Goal: Task Accomplishment & Management: Manage account settings

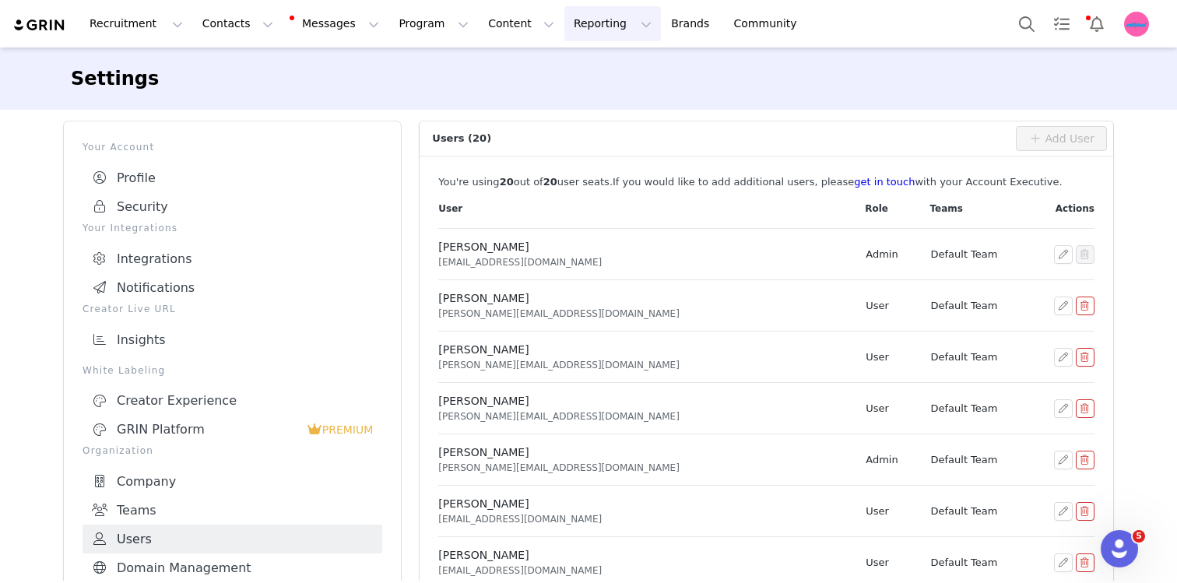
click at [581, 21] on button "Reporting Reporting" at bounding box center [612, 23] width 97 height 35
click at [592, 104] on p "Report Builder" at bounding box center [577, 98] width 78 height 16
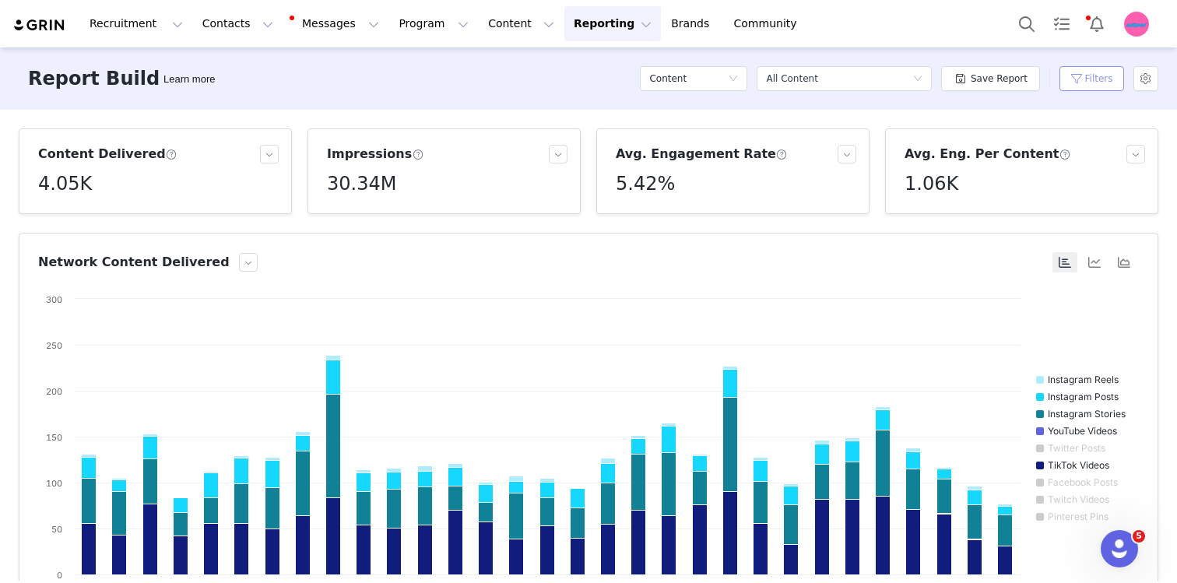
click at [1110, 86] on button "Filters" at bounding box center [1091, 78] width 65 height 25
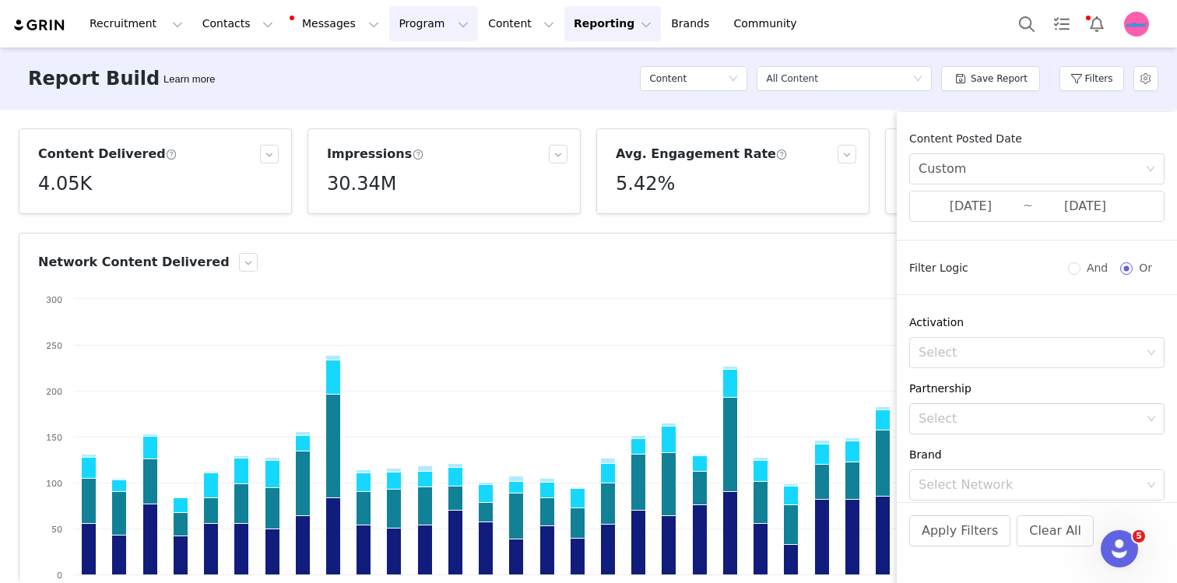
click at [417, 25] on button "Program Program" at bounding box center [433, 23] width 89 height 35
click at [417, 72] on p "Activations" at bounding box center [408, 69] width 60 height 16
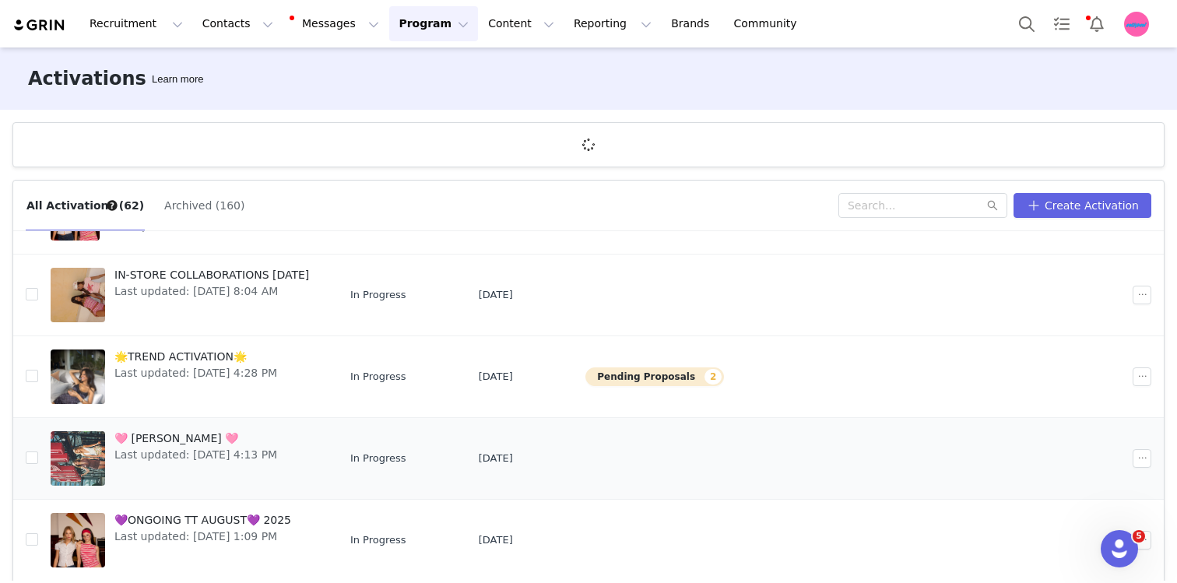
scroll to position [58, 0]
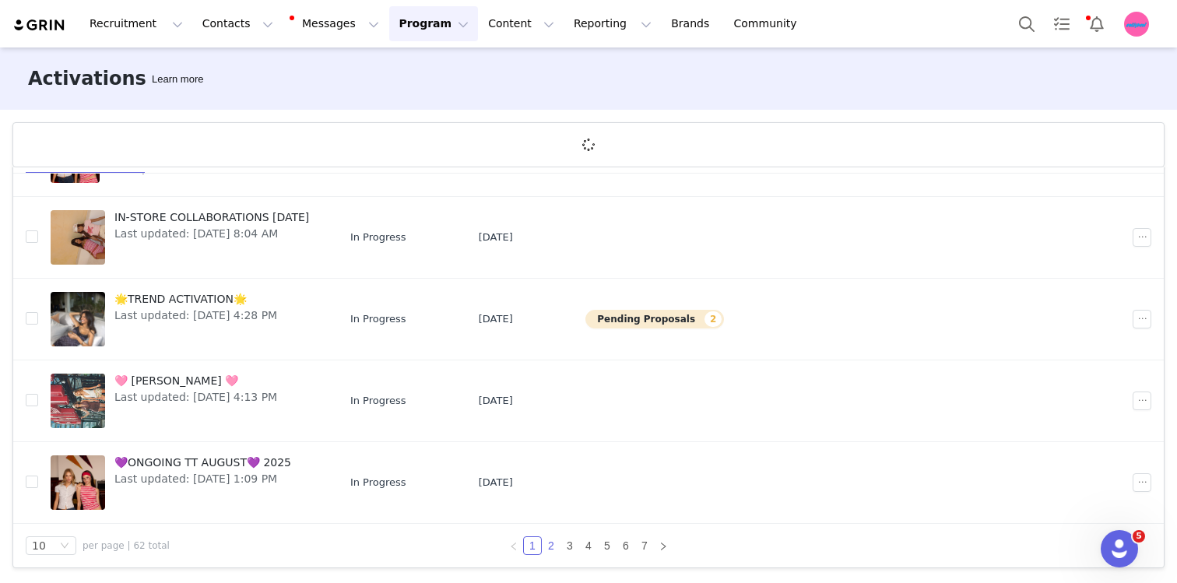
click at [546, 538] on link "2" at bounding box center [551, 545] width 17 height 17
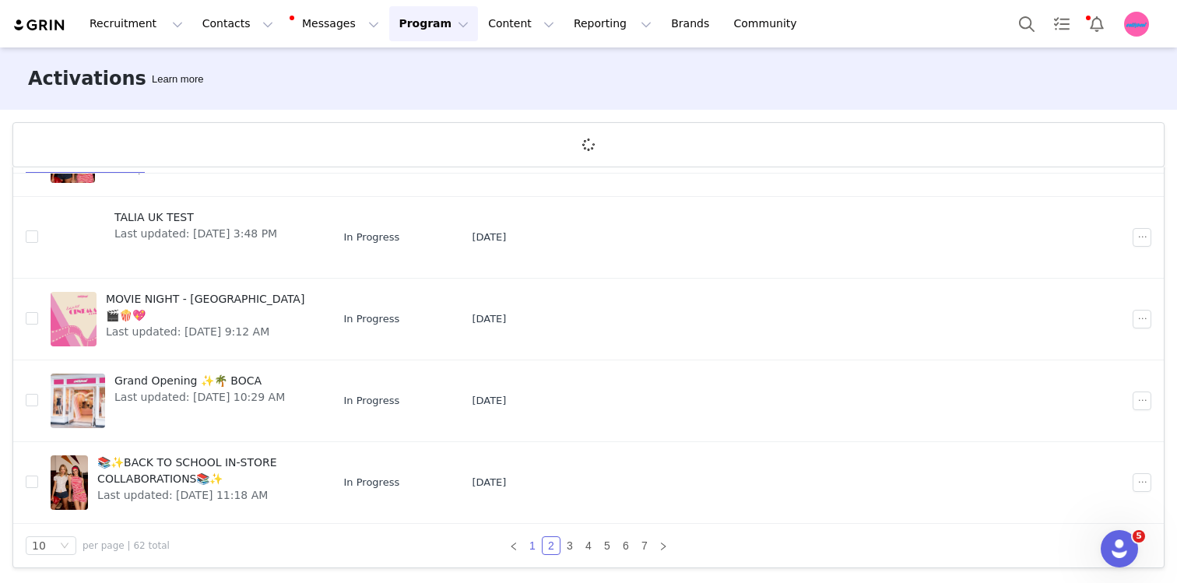
click at [537, 546] on link "1" at bounding box center [532, 545] width 17 height 17
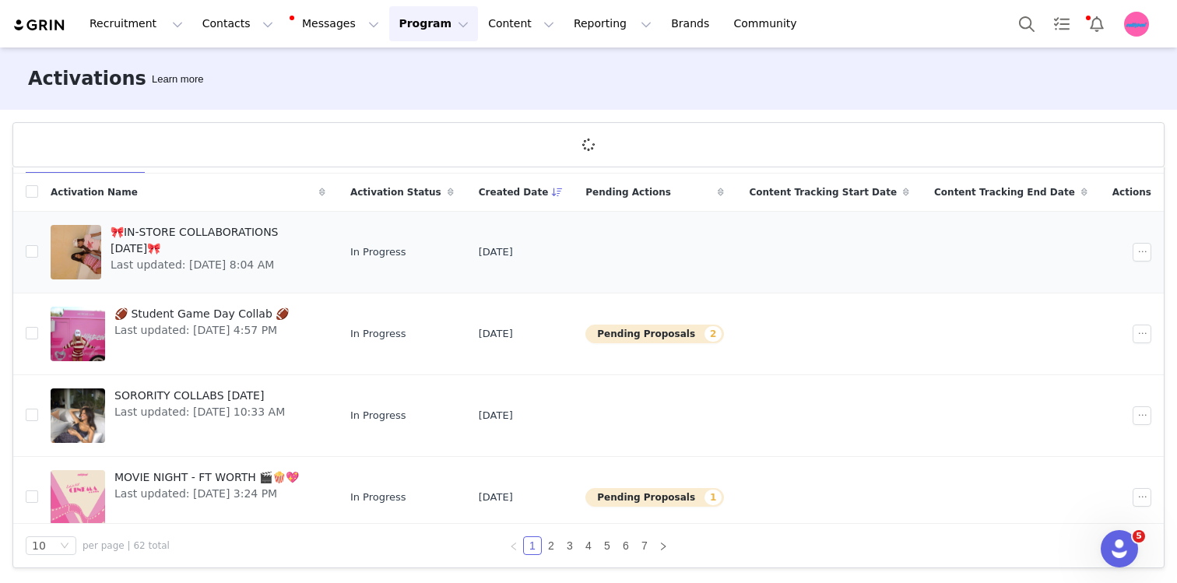
click at [30, 242] on td at bounding box center [25, 253] width 25 height 82
click at [30, 254] on input "checkbox" at bounding box center [32, 251] width 12 height 12
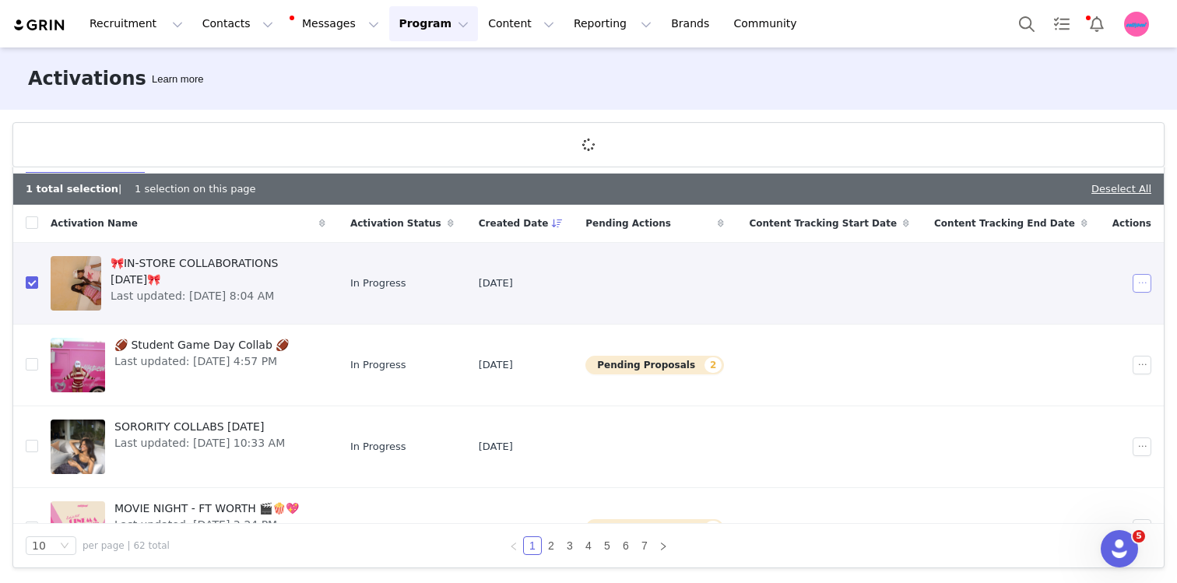
click at [1137, 275] on button "button" at bounding box center [1142, 283] width 19 height 19
click at [1043, 341] on span "Duplicate" at bounding box center [1060, 336] width 52 height 17
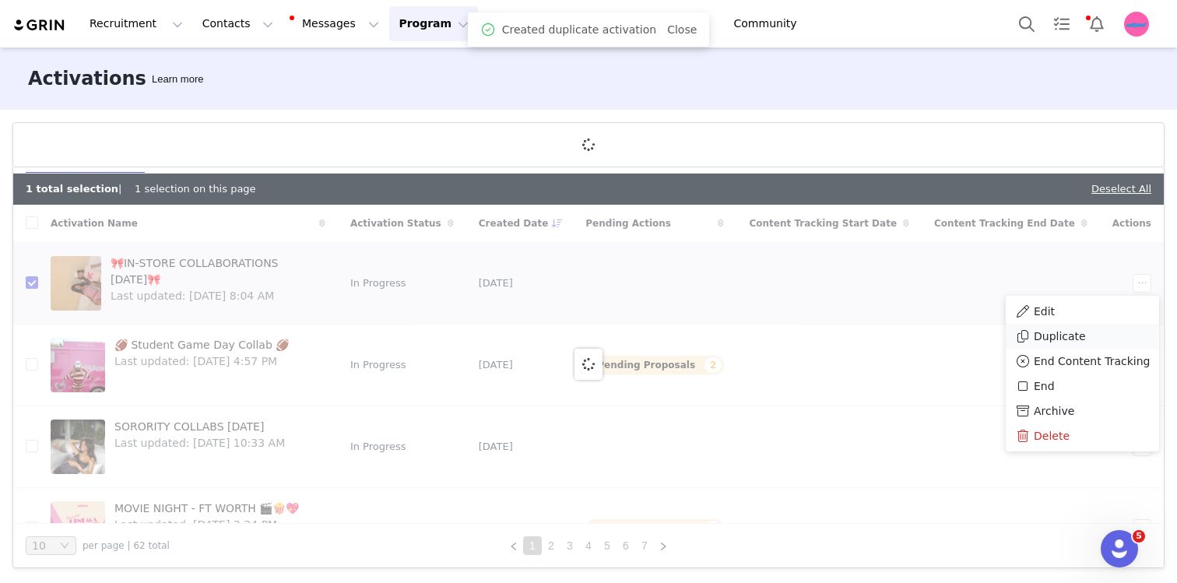
checkbox input "false"
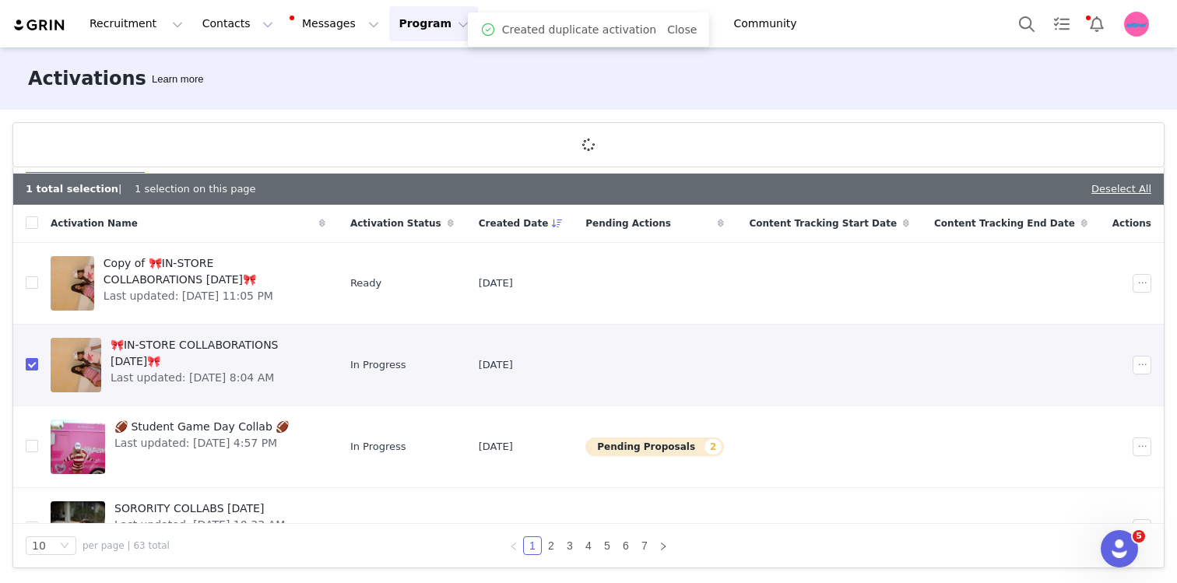
click at [32, 365] on input "checkbox" at bounding box center [32, 364] width 12 height 12
checkbox input "false"
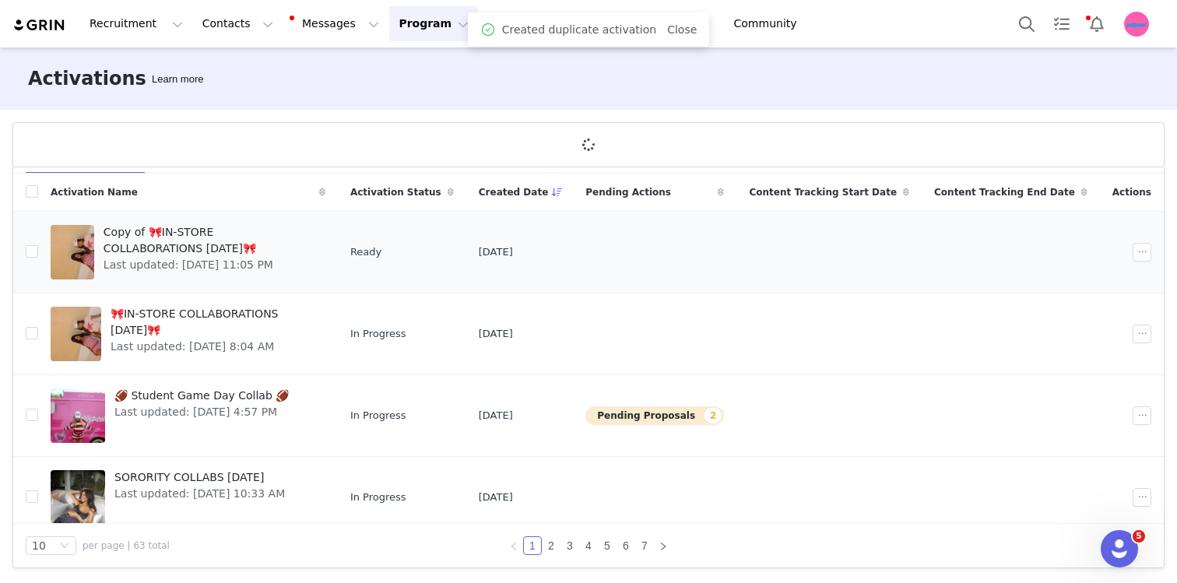
click at [25, 260] on td at bounding box center [25, 253] width 25 height 82
click at [30, 252] on input "checkbox" at bounding box center [32, 251] width 12 height 12
checkbox input "true"
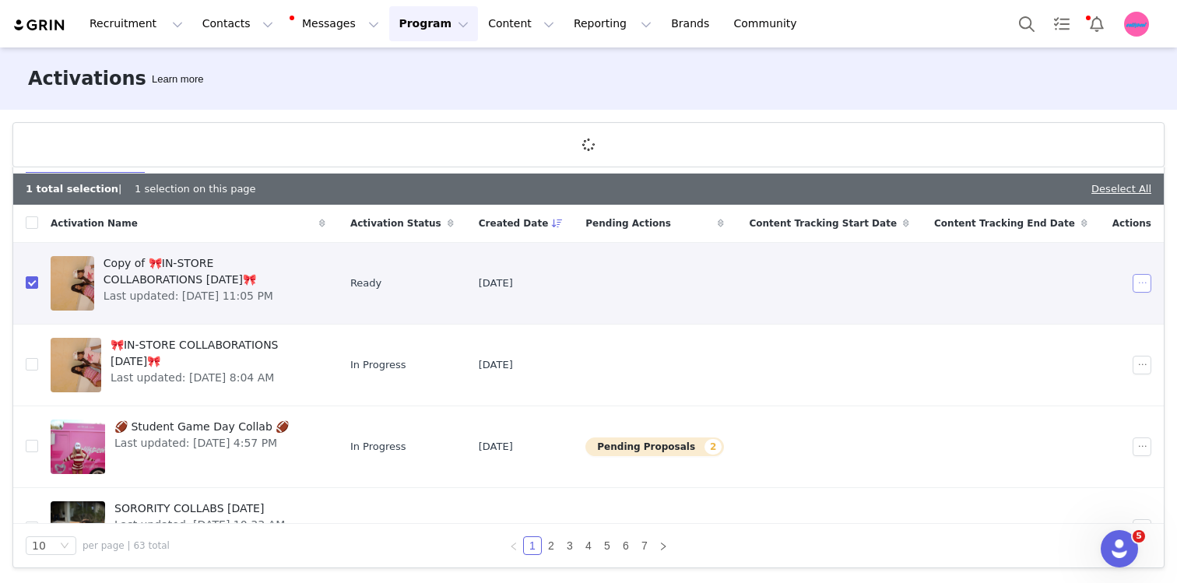
click at [1147, 283] on button "button" at bounding box center [1142, 283] width 19 height 19
click at [1055, 305] on div "Edit" at bounding box center [1082, 311] width 135 height 17
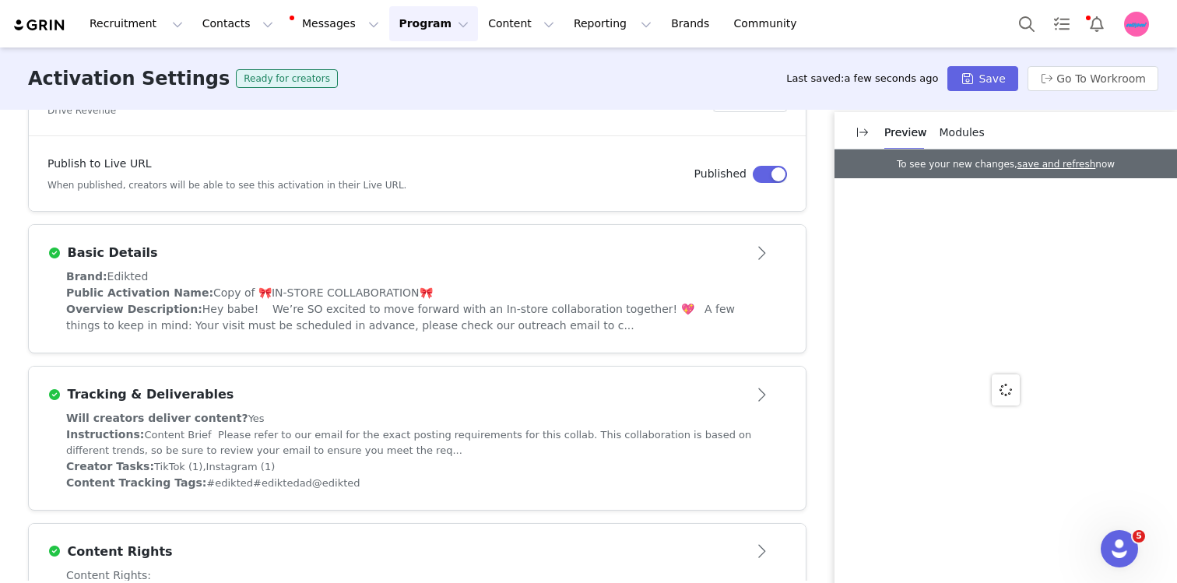
scroll to position [245, 0]
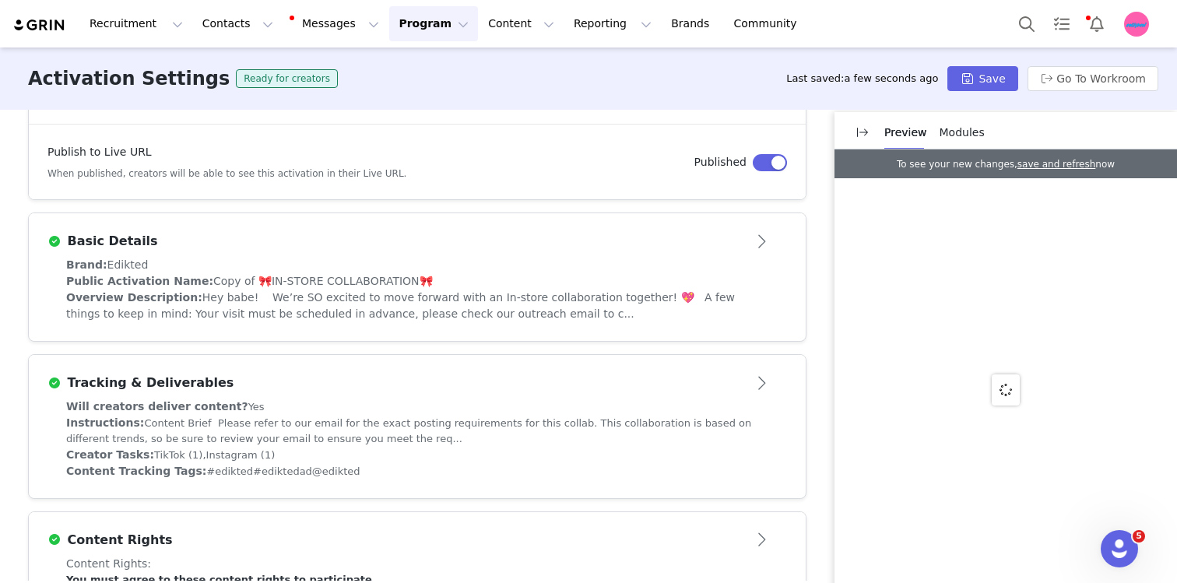
click at [301, 329] on div "Brand: Edikted Public Activation Name: Copy of 🎀IN-STORE COLLABORATION🎀 Overvie…" at bounding box center [417, 299] width 777 height 84
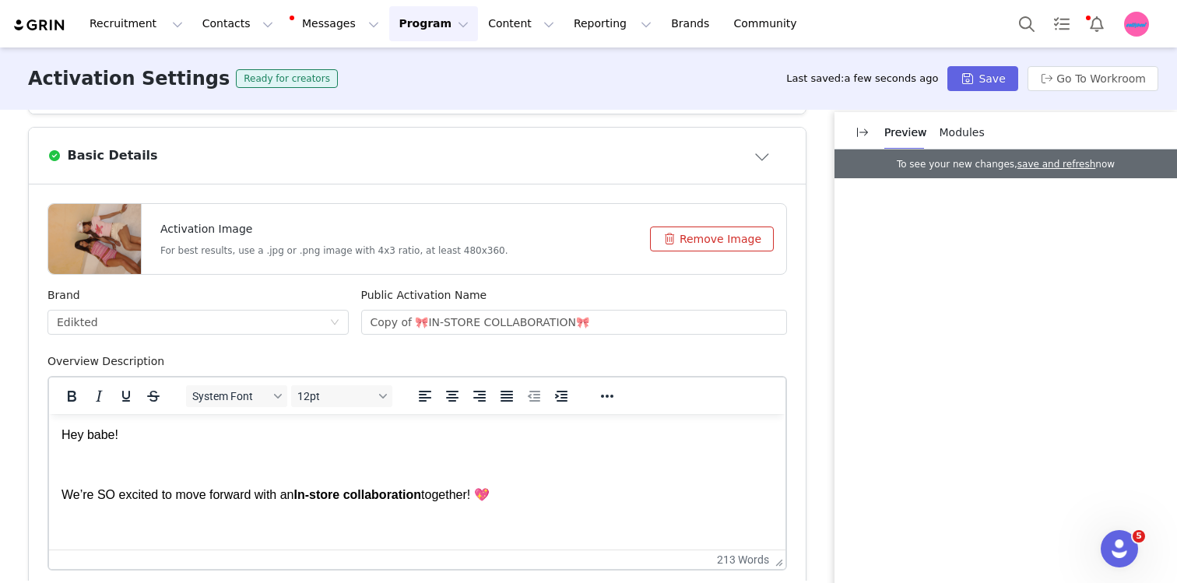
scroll to position [346, 0]
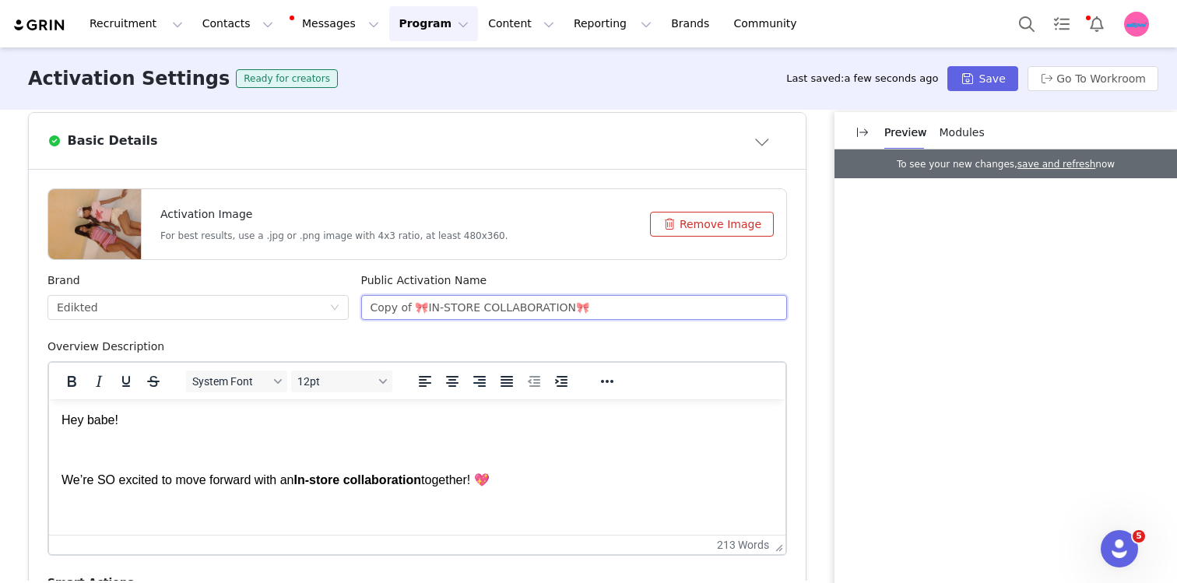
click at [405, 305] on input "Copy of 🎀IN-STORE COLLABORATION🎀" at bounding box center [574, 307] width 427 height 25
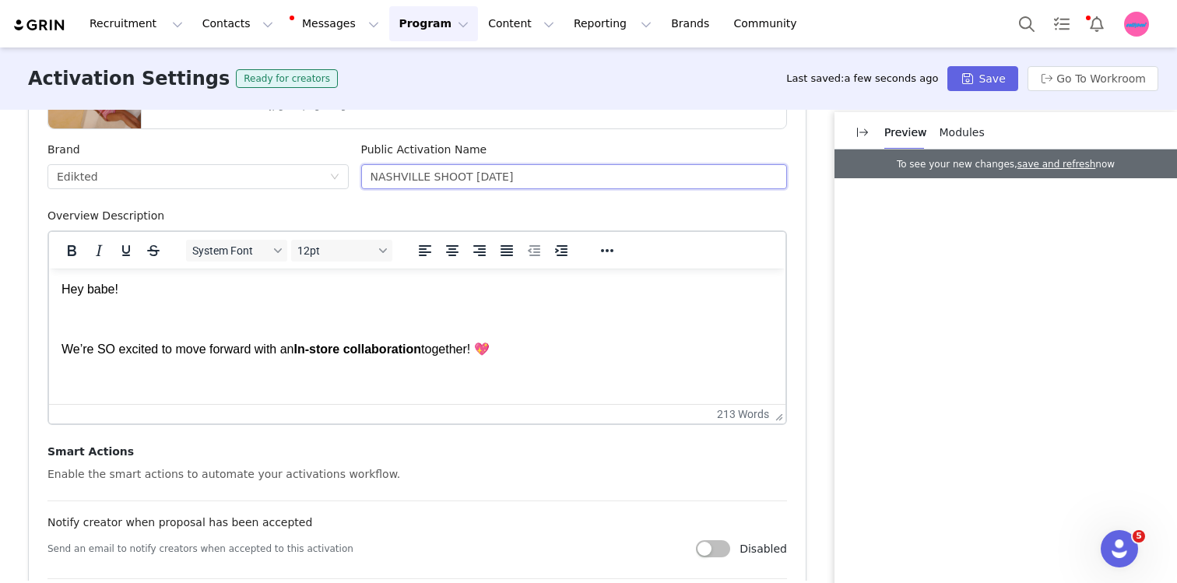
scroll to position [481, 0]
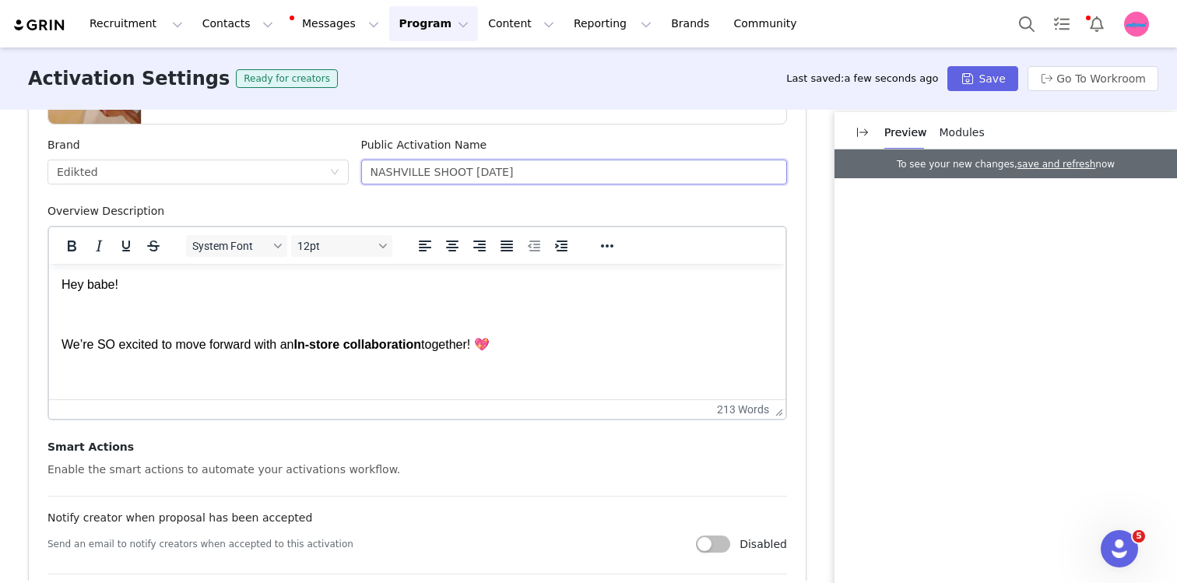
type input "NASHVILLE SHOOT [DATE]"
click at [70, 284] on p "Hey babe!" at bounding box center [416, 284] width 711 height 17
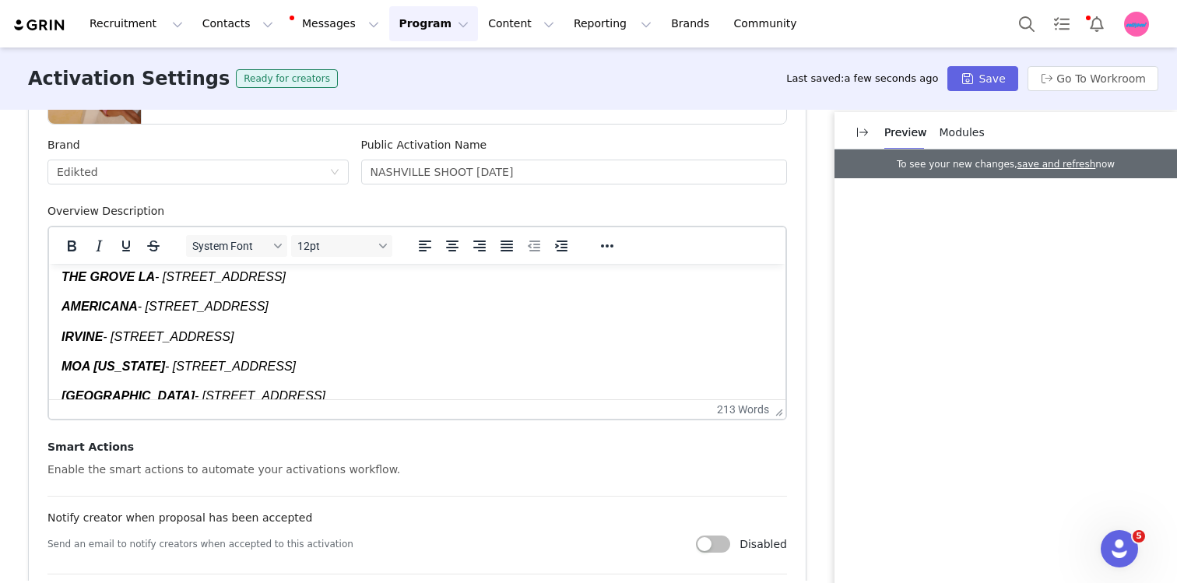
scroll to position [490, 0]
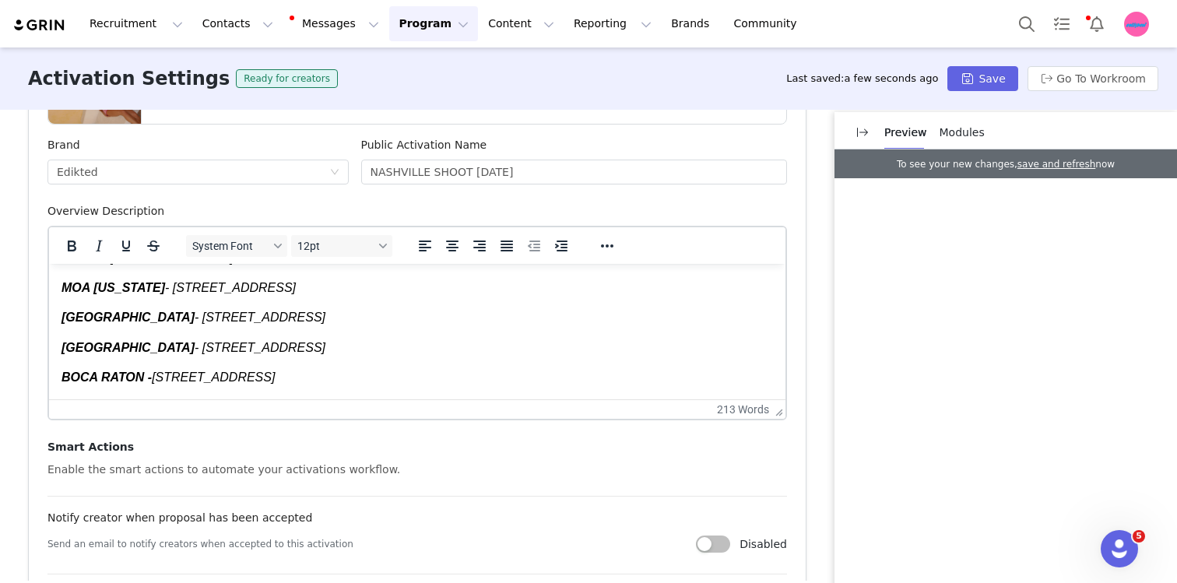
drag, startPoint x: 70, startPoint y: 284, endPoint x: 360, endPoint y: 481, distance: 350.2
click at [360, 399] on html "Hey babe! We’re SO excited to move forward with an I n-store collaboration toge…" at bounding box center [417, 95] width 736 height 608
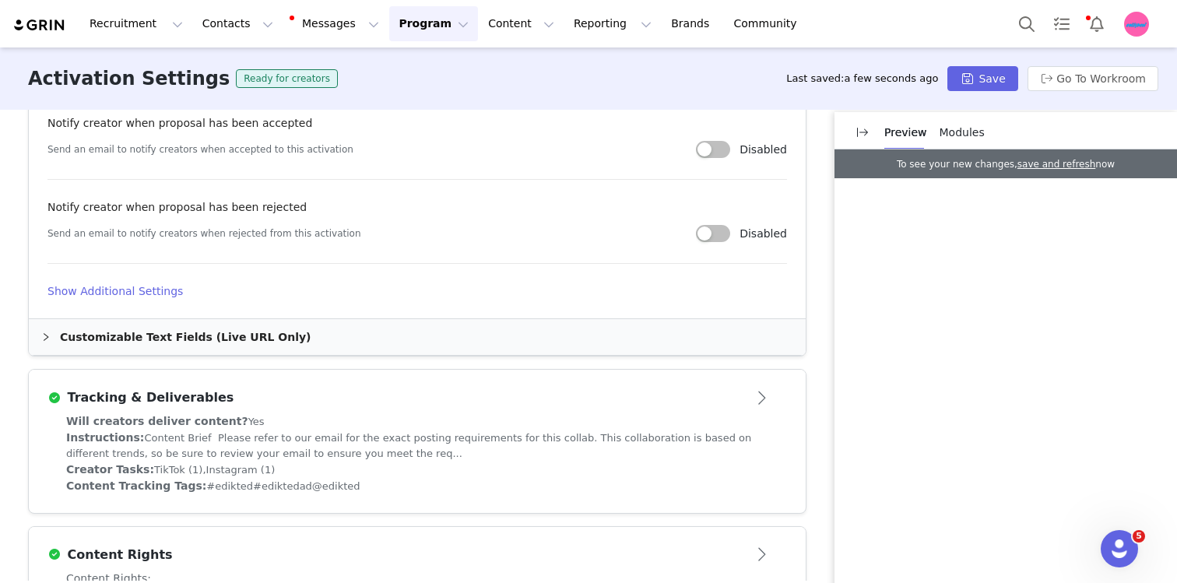
scroll to position [888, 0]
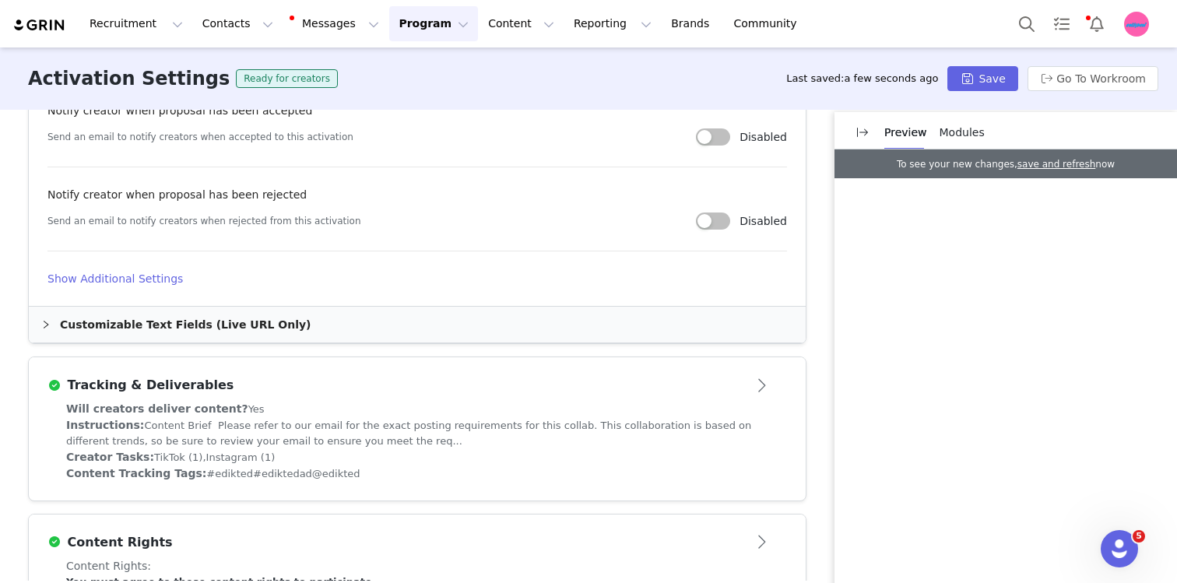
click at [147, 271] on h4 "Show Additional Settings" at bounding box center [417, 279] width 740 height 16
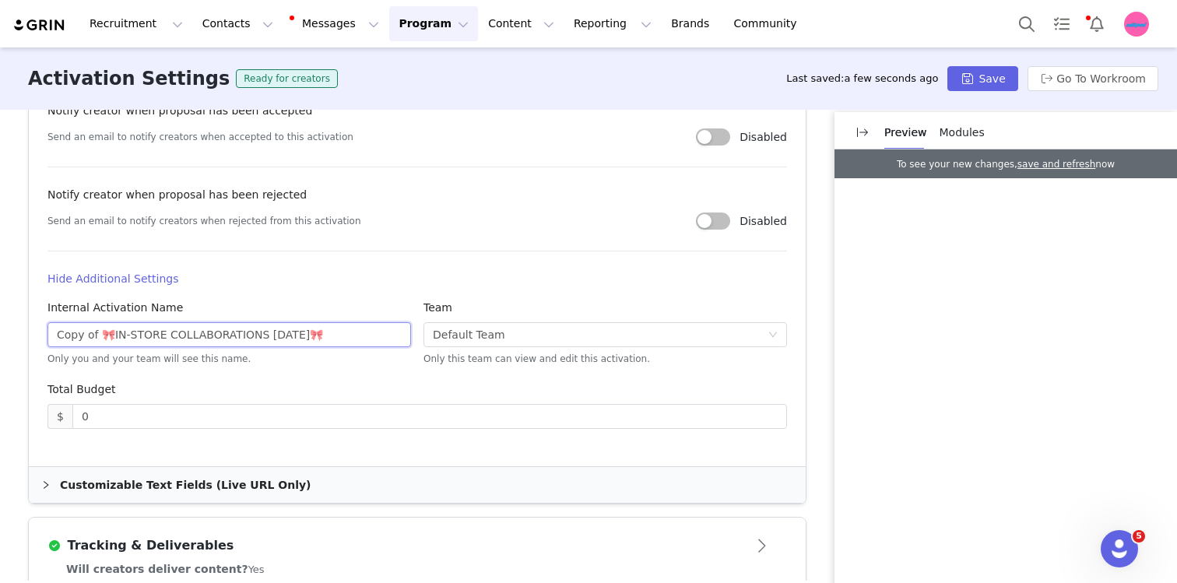
drag, startPoint x: 373, startPoint y: 328, endPoint x: 28, endPoint y: 322, distance: 344.9
click at [29, 323] on article "Activation Image For best results, use a .jpg or .png image with 4x3 ratio, at …" at bounding box center [417, 46] width 777 height 839
type input "NASHVILLE SHOOT - [DATE]"
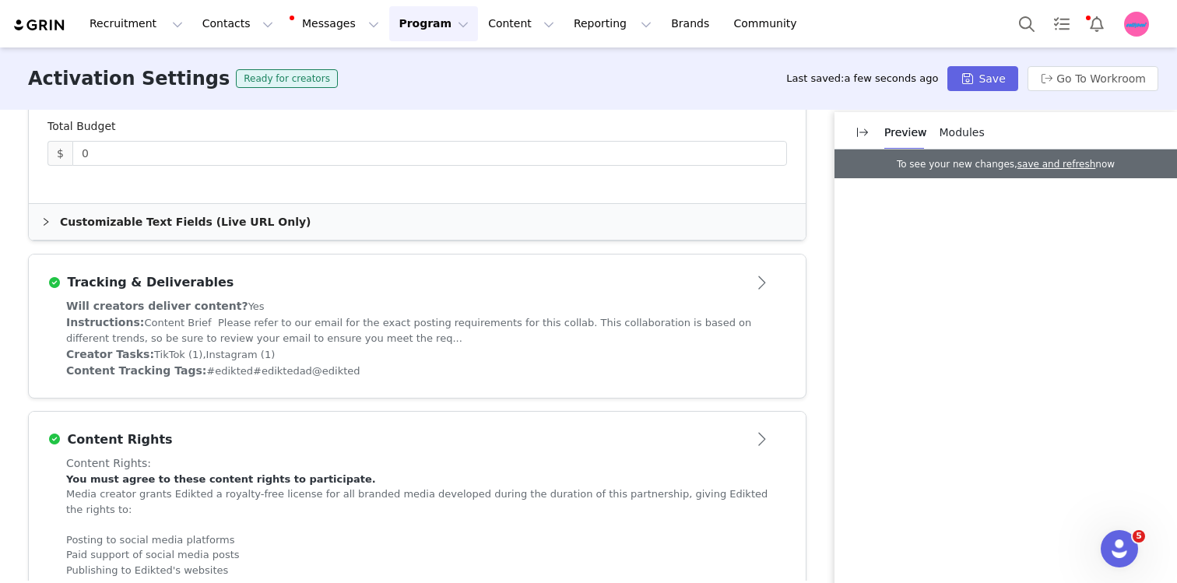
scroll to position [1161, 0]
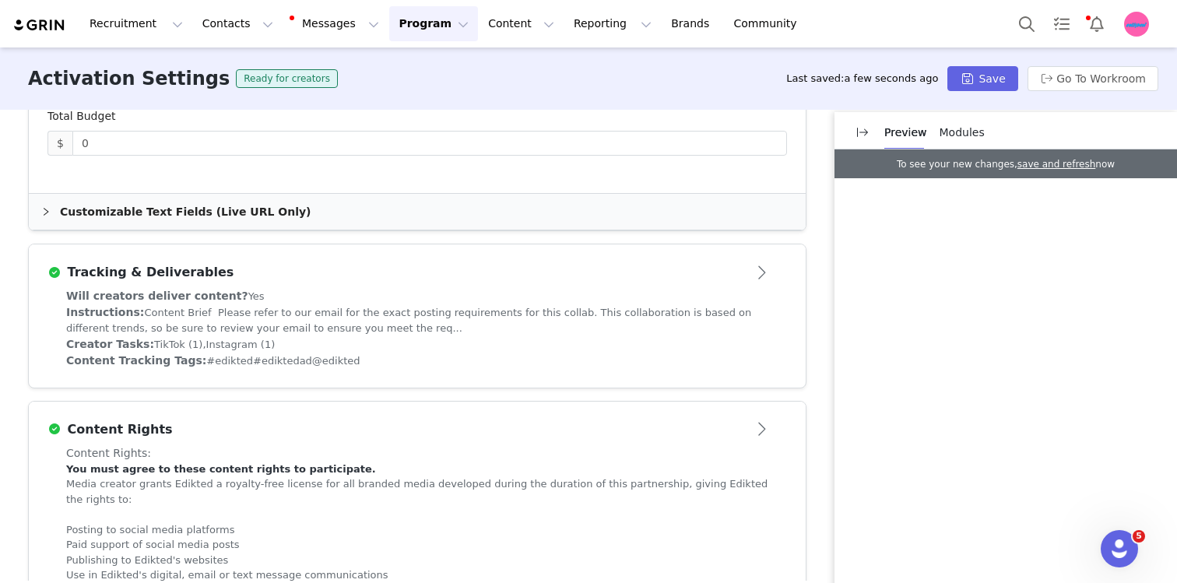
click at [975, 129] on span "Modules" at bounding box center [962, 132] width 45 height 12
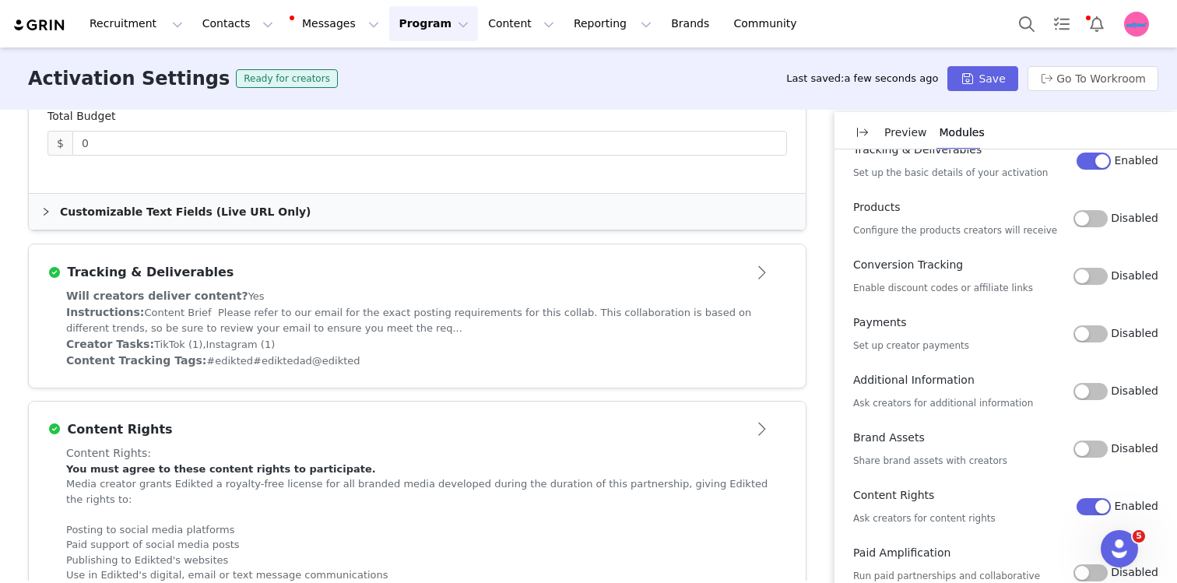
scroll to position [109, 0]
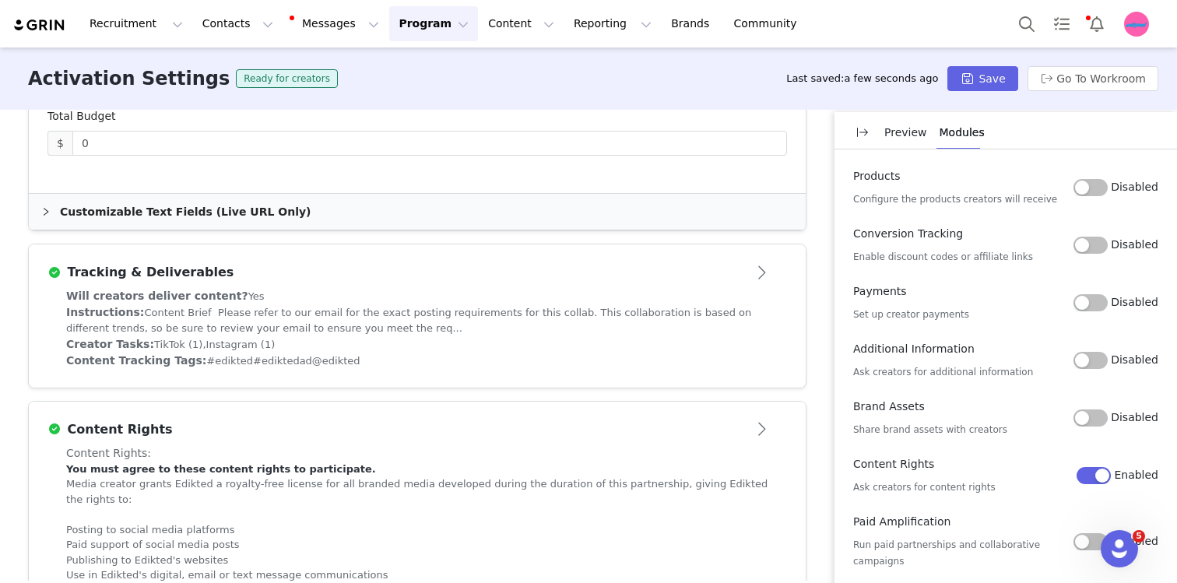
click at [1098, 483] on button "Enabled" at bounding box center [1094, 475] width 34 height 17
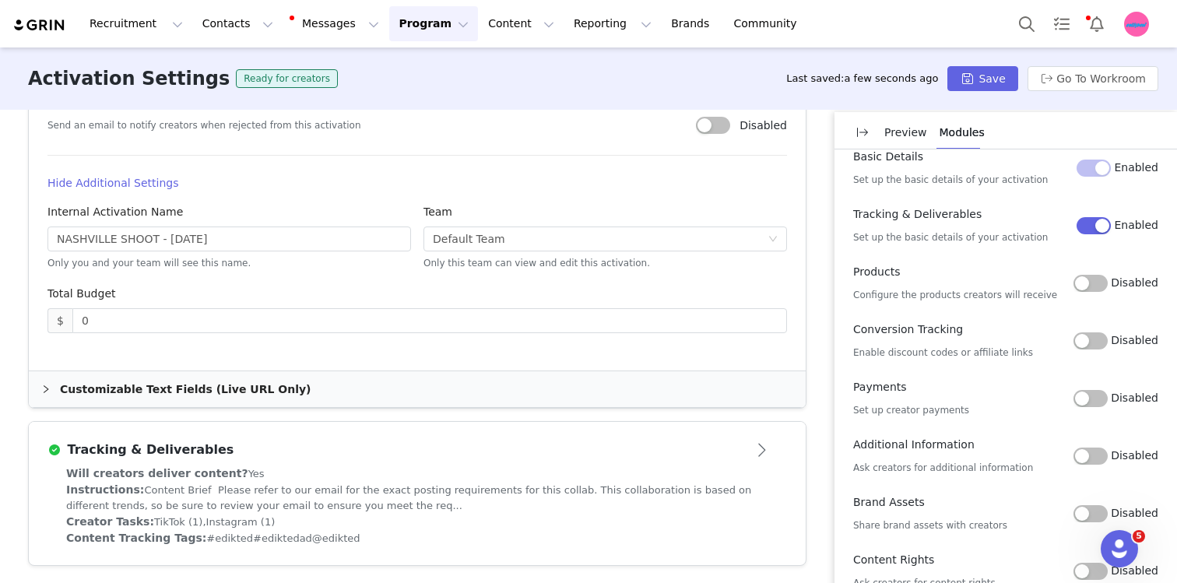
scroll to position [0, 0]
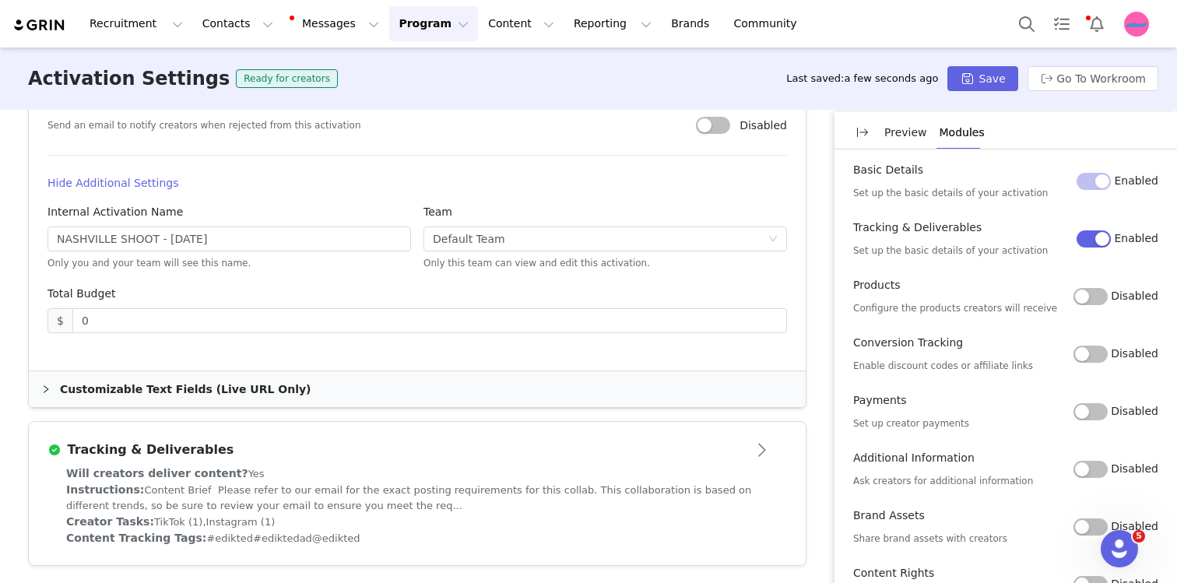
click at [575, 472] on div "Will creators deliver content? Yes" at bounding box center [417, 474] width 702 height 16
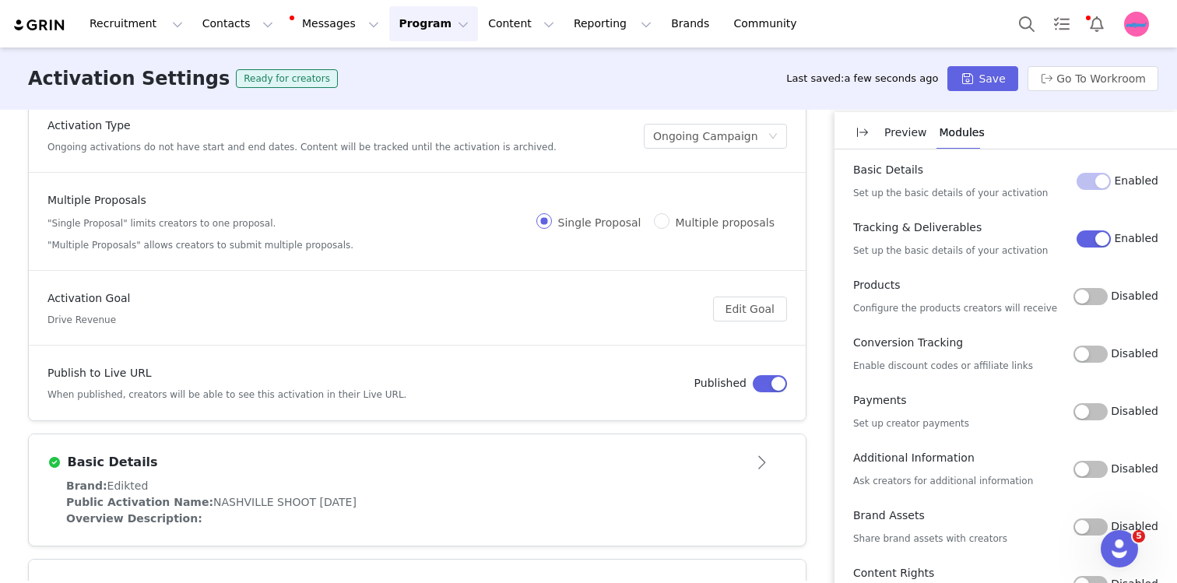
scroll to position [2, 0]
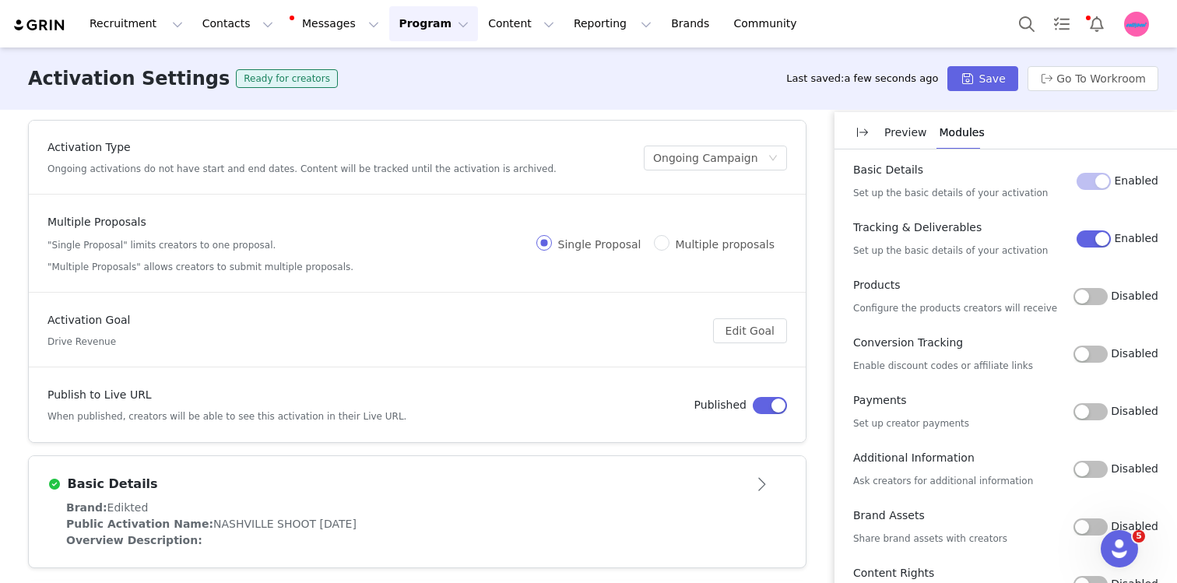
click at [486, 496] on div "Basic Details" at bounding box center [417, 484] width 740 height 25
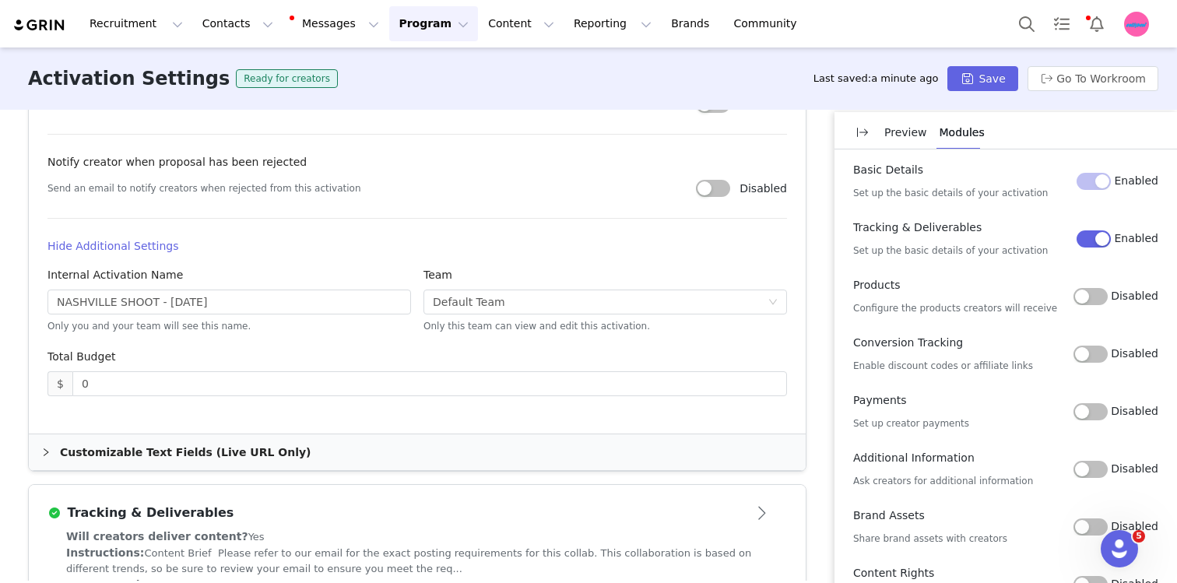
scroll to position [929, 0]
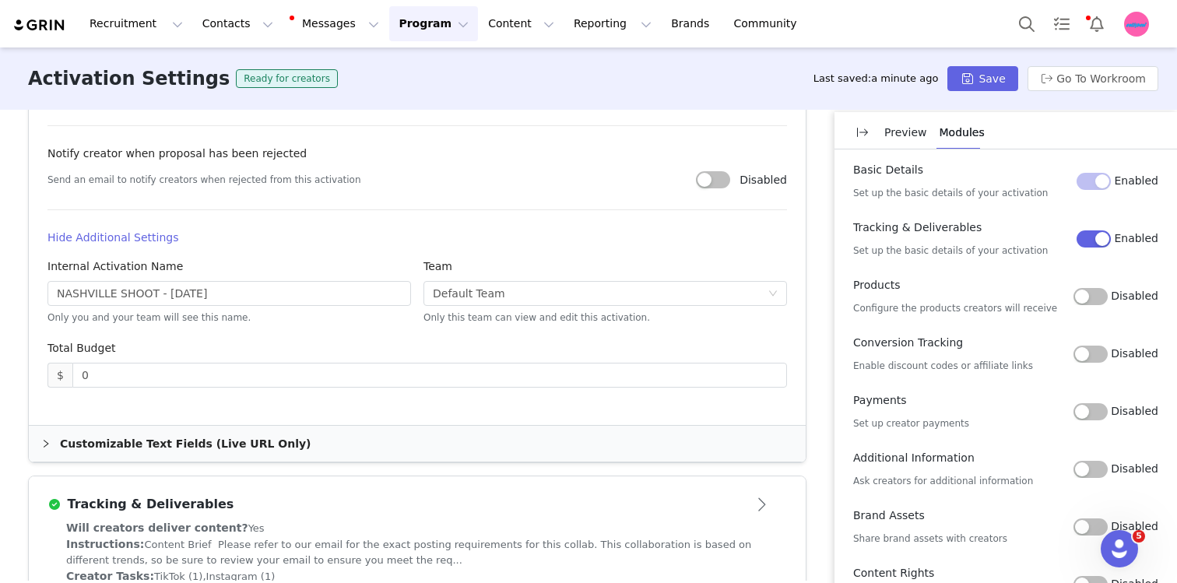
click at [209, 451] on div "Customizable Text Fields (Live URL Only)" at bounding box center [417, 444] width 777 height 36
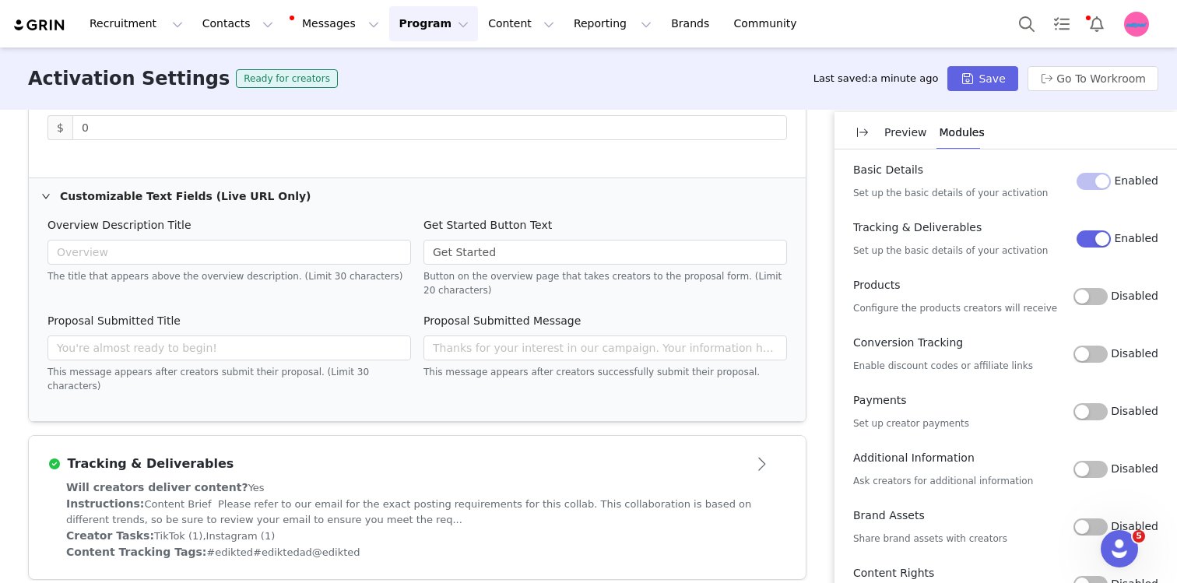
click at [209, 455] on div "Tracking & Deliverables" at bounding box center [391, 464] width 688 height 19
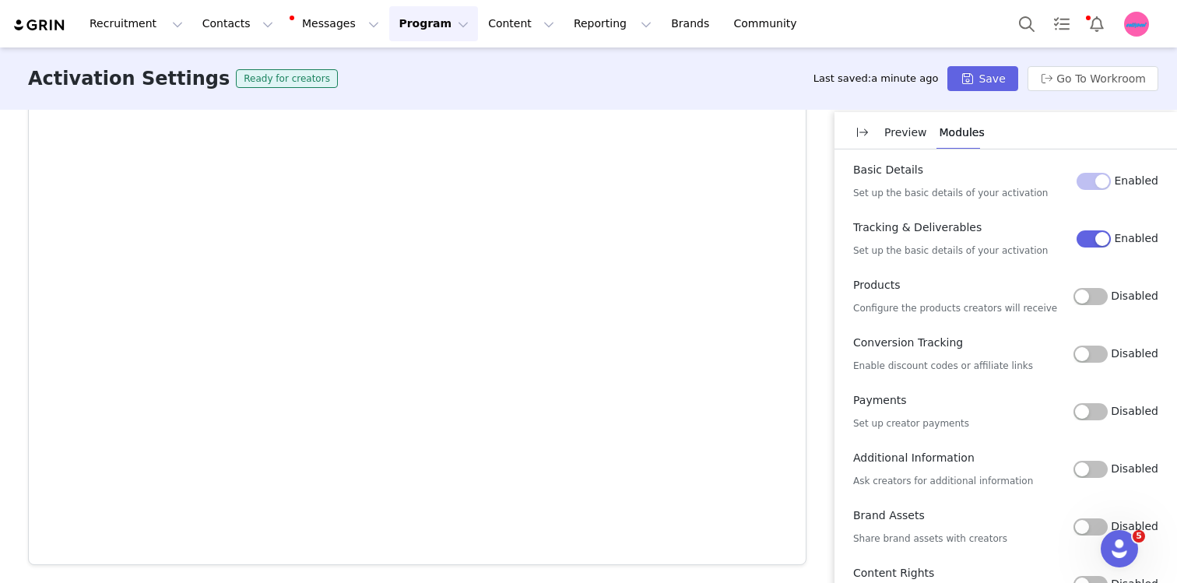
scroll to position [777, 0]
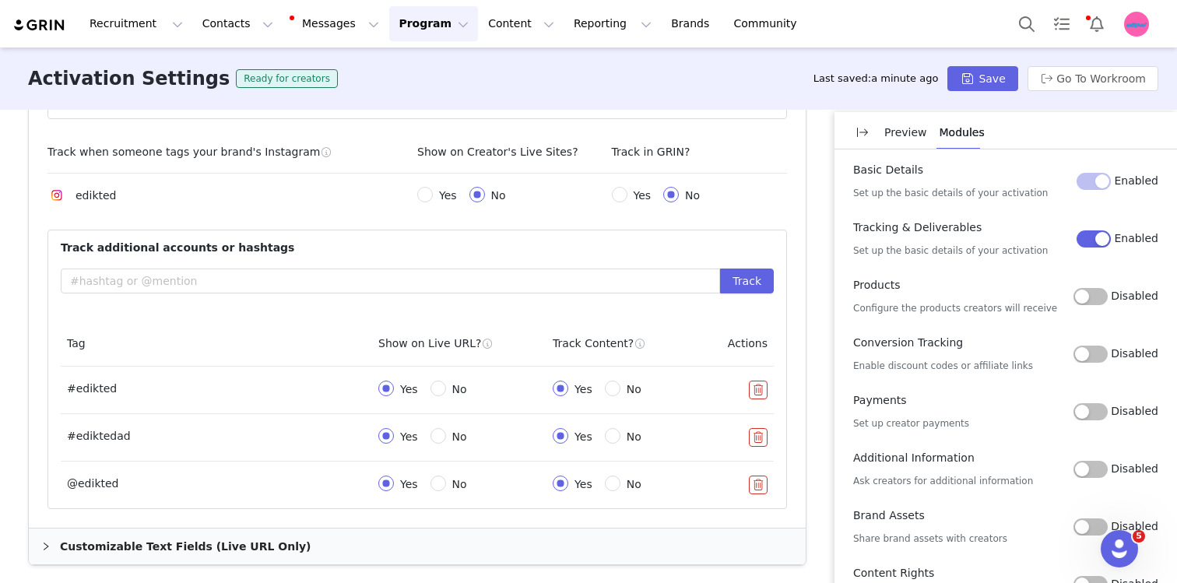
click at [174, 560] on div "Customizable Text Fields (Live URL Only)" at bounding box center [417, 547] width 777 height 36
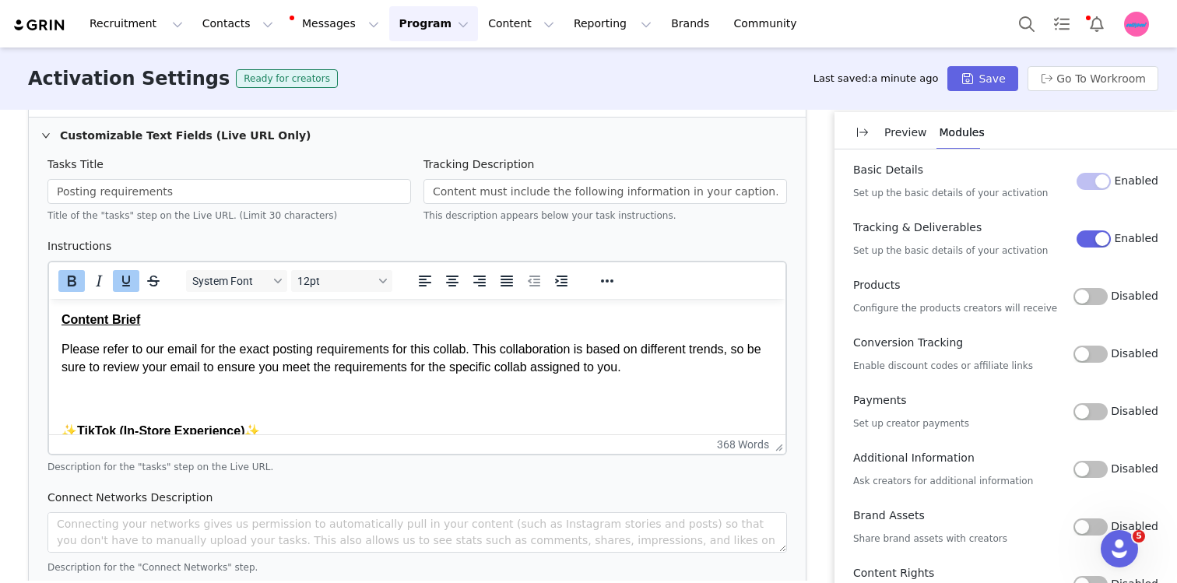
scroll to position [1202, 0]
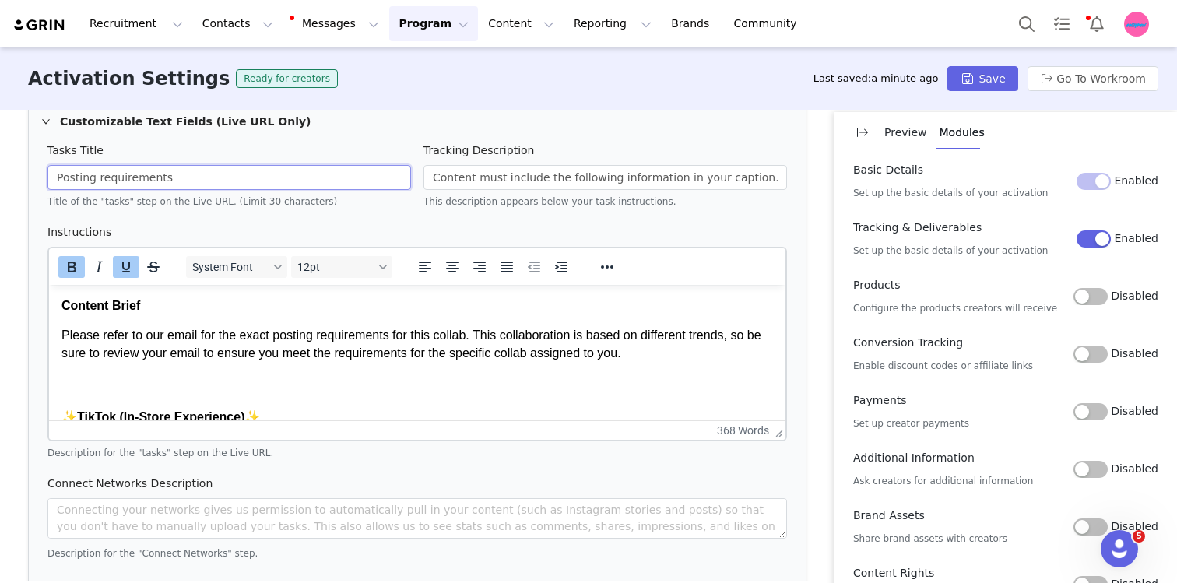
click at [319, 177] on input "Posting requirements" at bounding box center [229, 177] width 364 height 25
click at [472, 173] on input "Content must include the following information in your caption." at bounding box center [605, 177] width 364 height 25
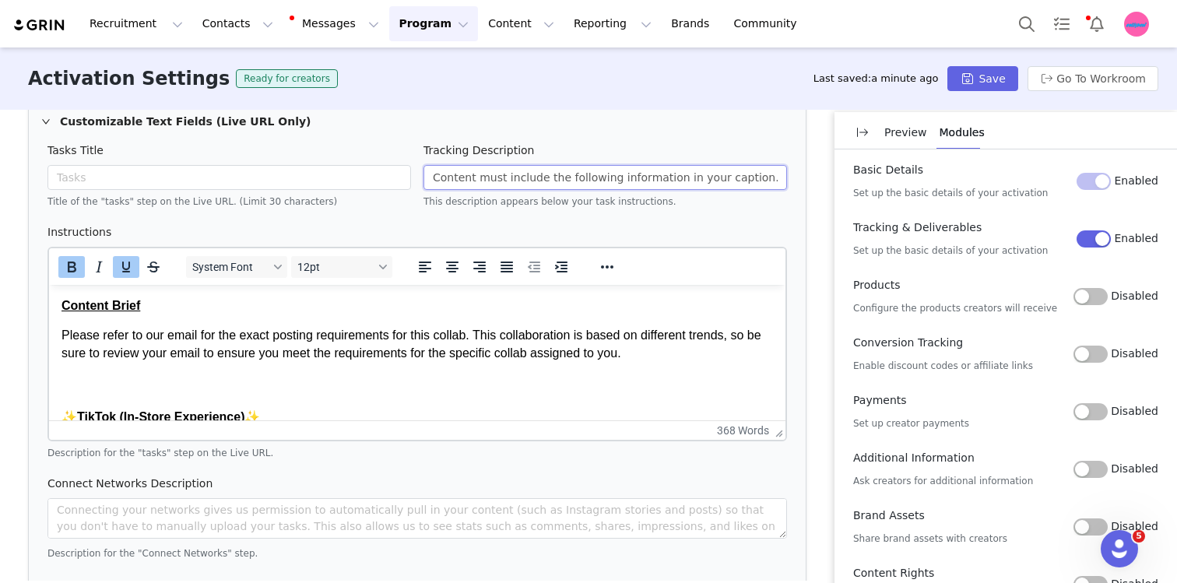
click at [472, 173] on input "Content must include the following information in your caption." at bounding box center [605, 177] width 364 height 25
click at [75, 300] on strong "Content Brief" at bounding box center [100, 305] width 79 height 13
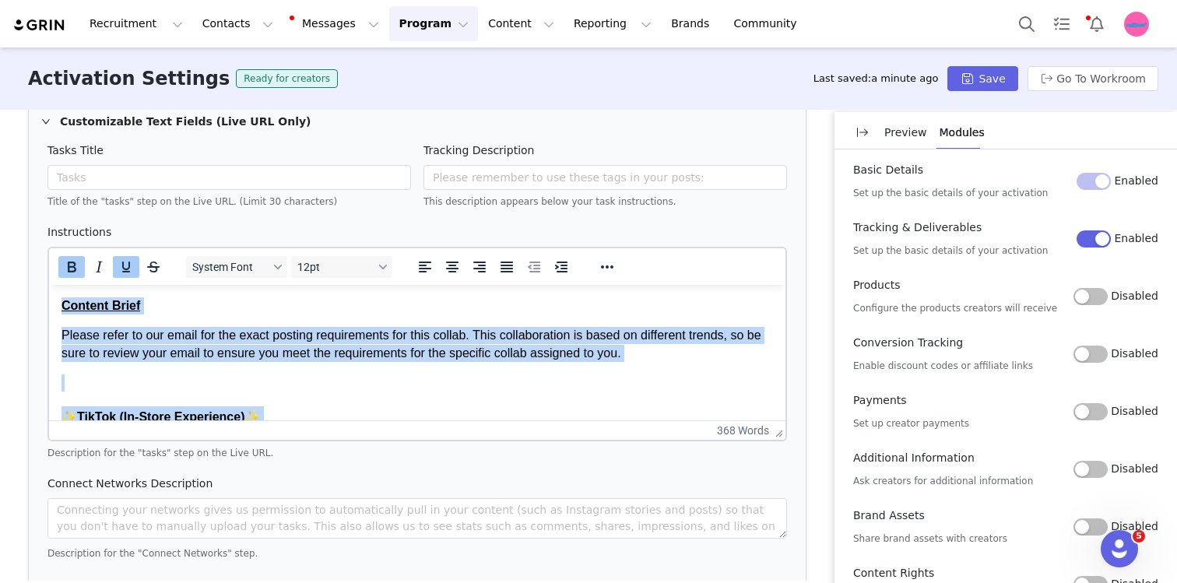
scroll to position [1285, 0]
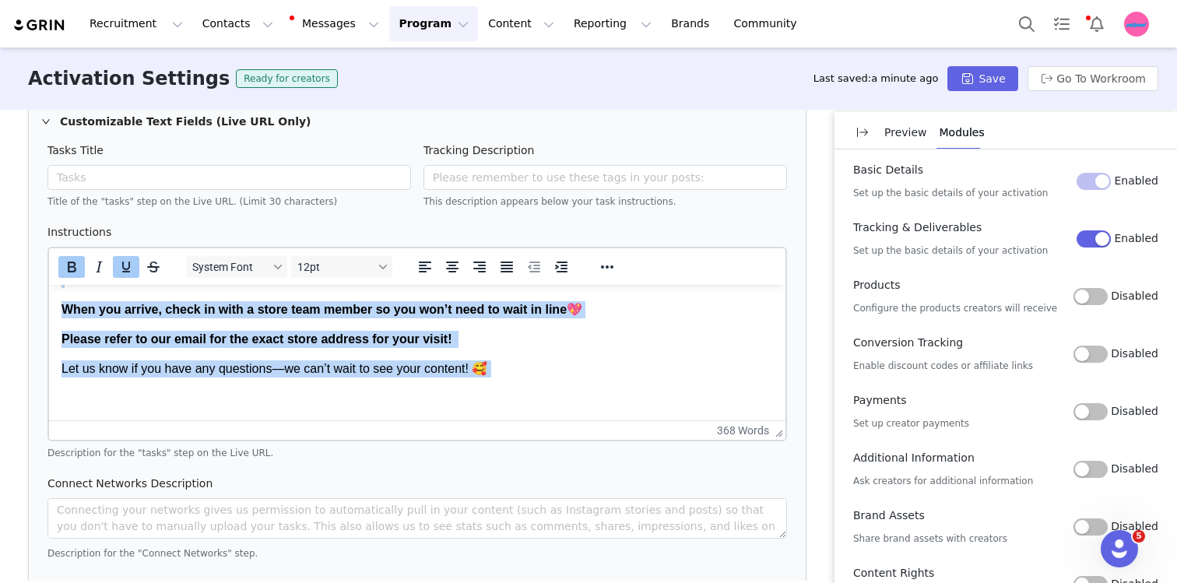
drag, startPoint x: 75, startPoint y: 300, endPoint x: 316, endPoint y: 529, distance: 333.1
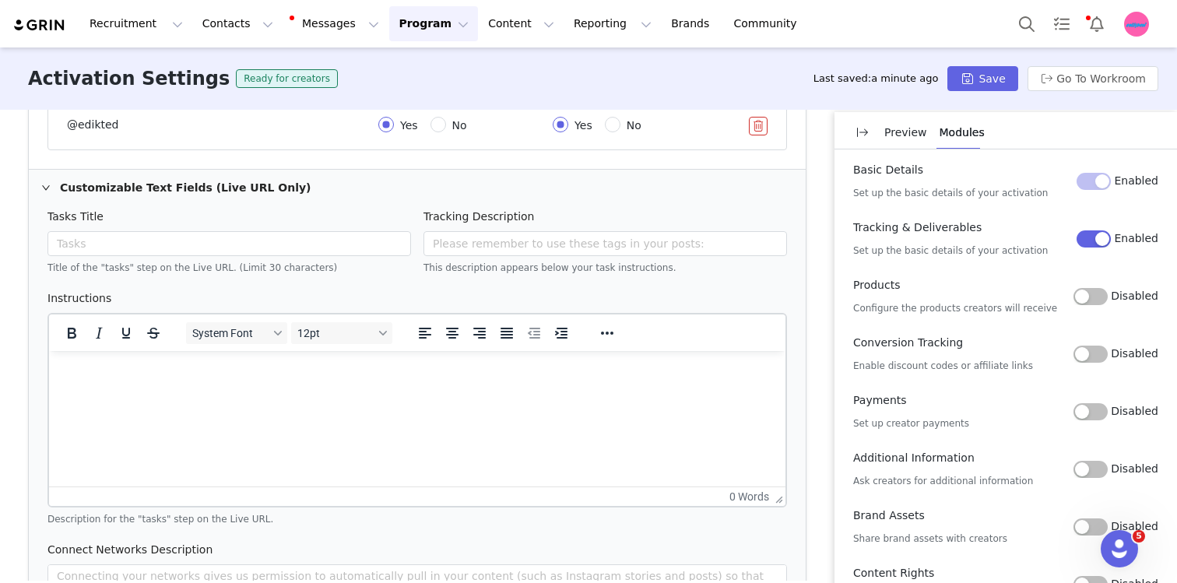
scroll to position [1226, 0]
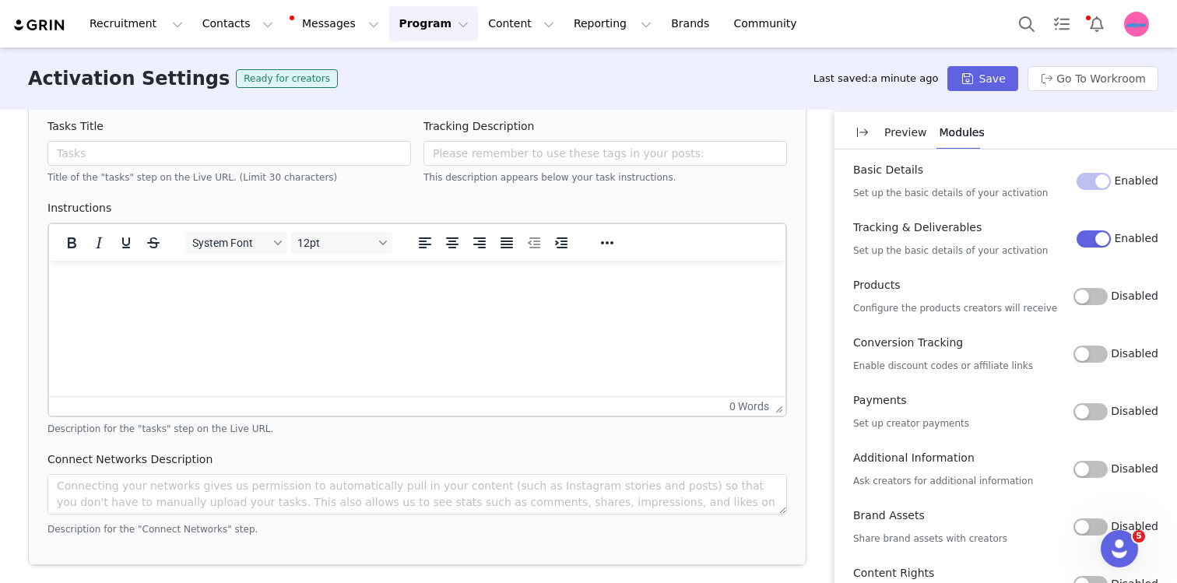
click at [983, 65] on div "Activation Settings Ready for creators Last saved: a minute ago Save Go To Work…" at bounding box center [588, 78] width 1177 height 62
click at [983, 72] on button "Save" at bounding box center [982, 78] width 70 height 25
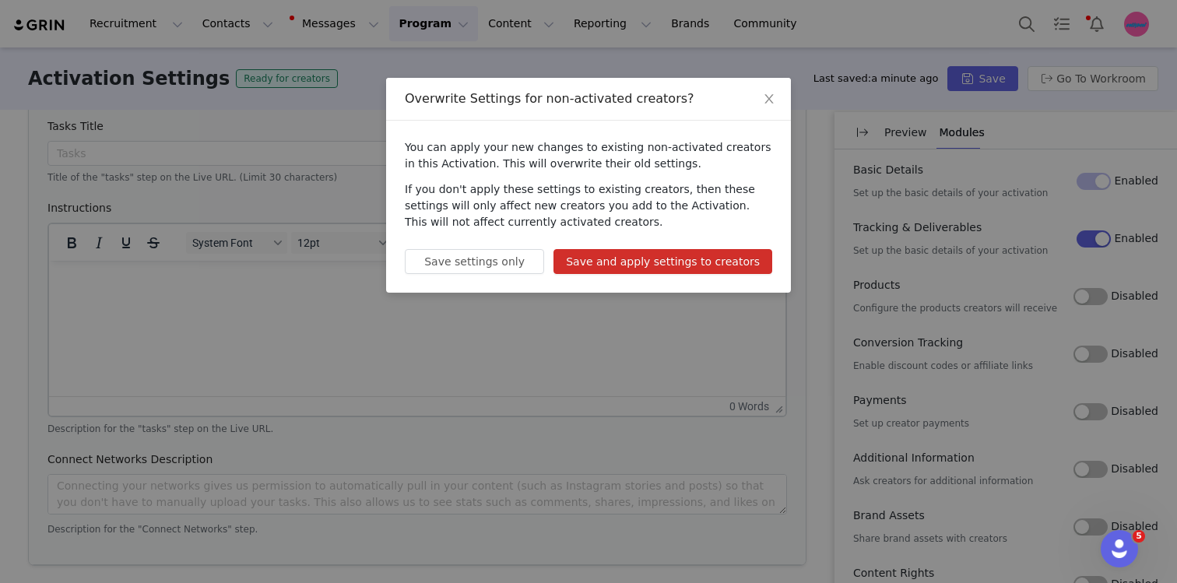
click at [760, 250] on button "Save and apply settings to creators" at bounding box center [662, 261] width 219 height 25
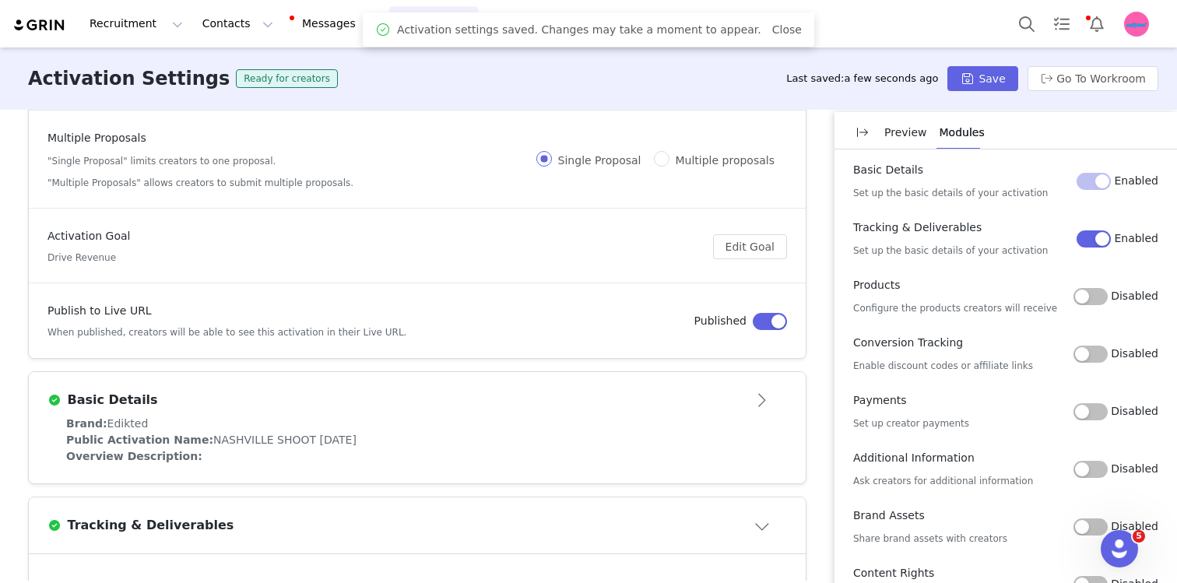
scroll to position [0, 0]
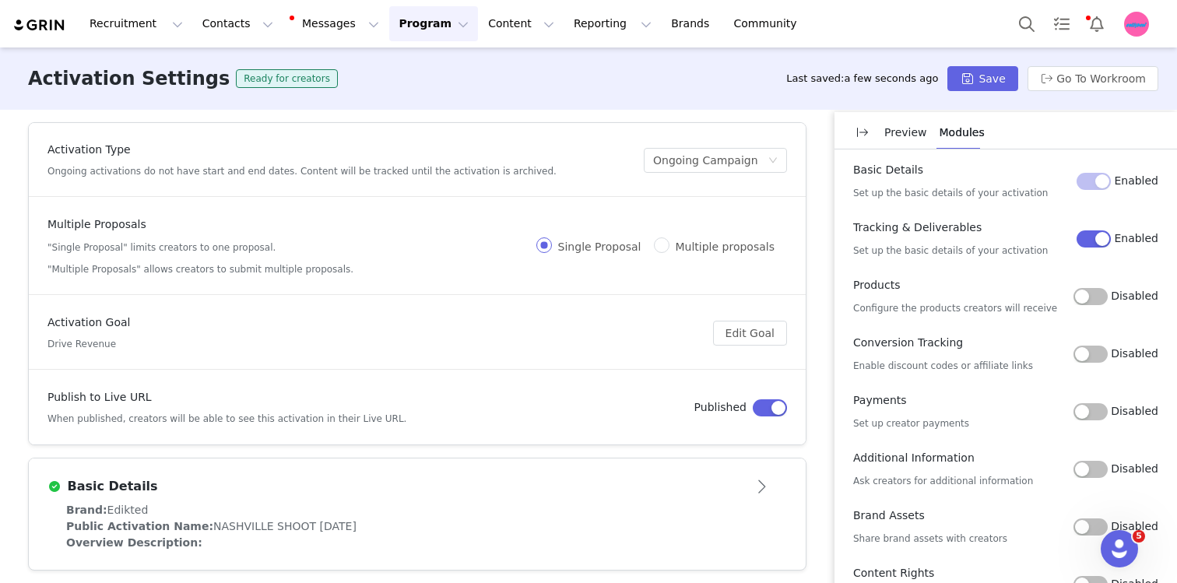
click at [406, 21] on button "Program Program" at bounding box center [433, 23] width 89 height 35
click at [410, 67] on p "Activations" at bounding box center [408, 69] width 60 height 16
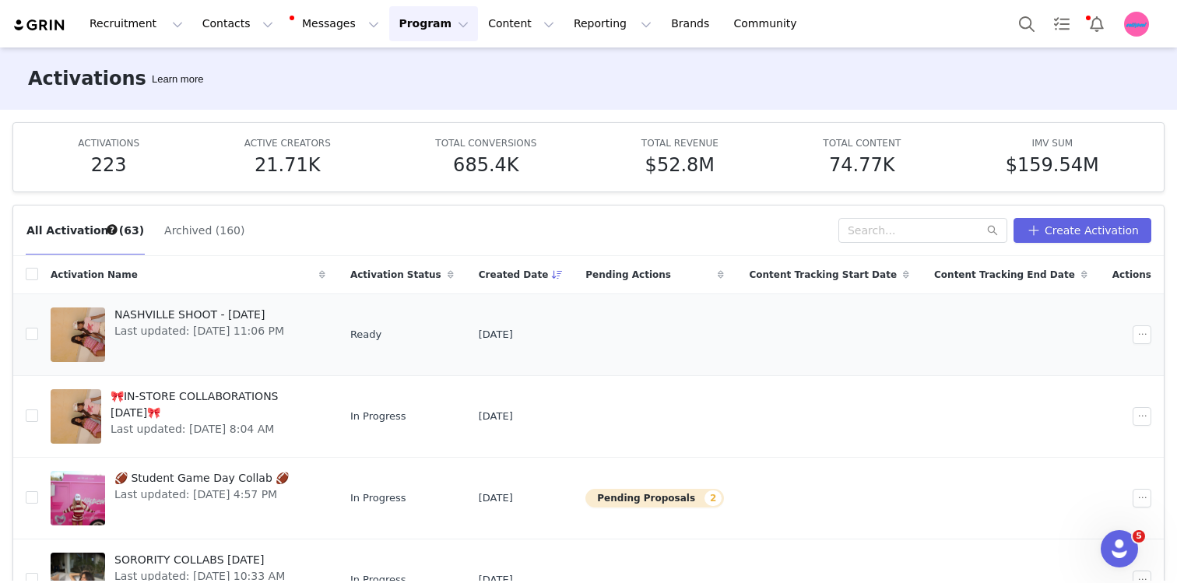
click at [311, 325] on link "NASHVILLE SHOOT - [DATE] Last updated: [DATE] 11:06 PM" at bounding box center [188, 335] width 275 height 62
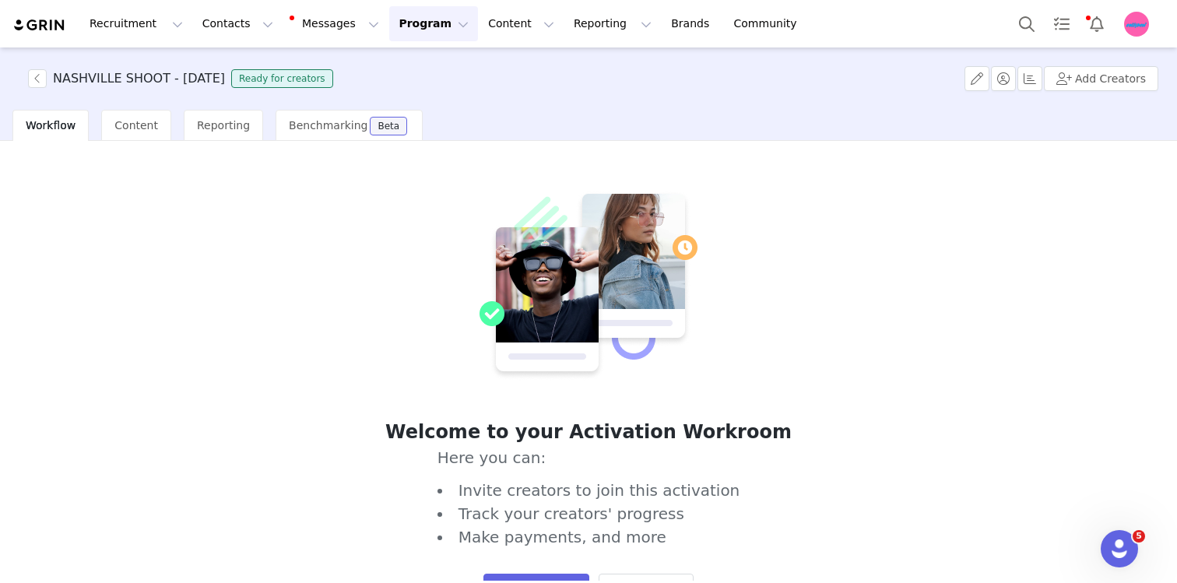
click at [47, 132] on div "Workflow" at bounding box center [50, 125] width 76 height 31
